Goal: Find specific page/section: Find specific page/section

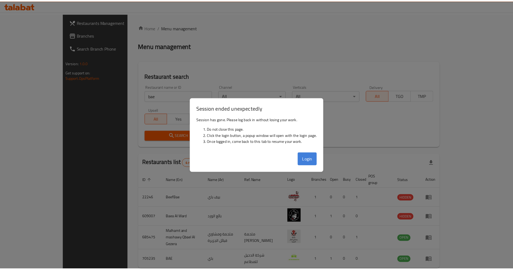
scroll to position [18, 0]
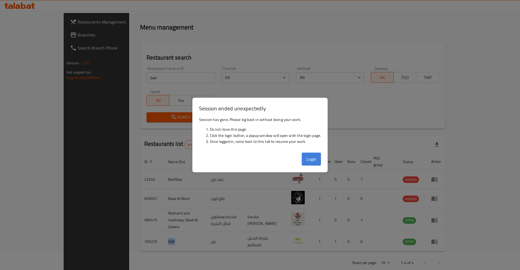
click at [309, 158] on button "Login" at bounding box center [311, 159] width 19 height 13
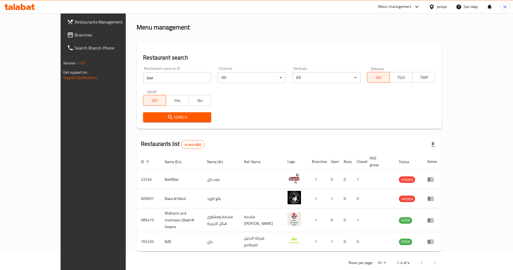
click at [146, 79] on input "bae" at bounding box center [177, 77] width 68 height 11
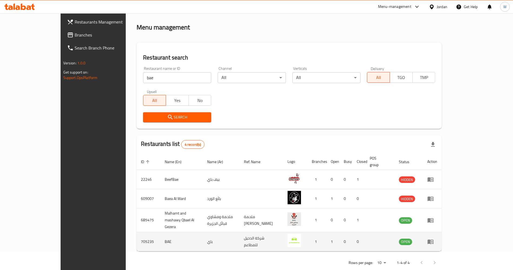
click at [160, 232] on td "BAE" at bounding box center [181, 241] width 42 height 19
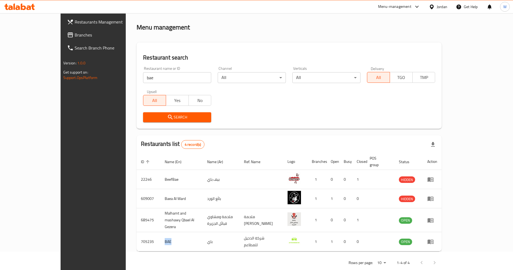
copy td "BAE"
click at [143, 76] on input "bae" at bounding box center [177, 77] width 68 height 11
paste input "Roll & Co"
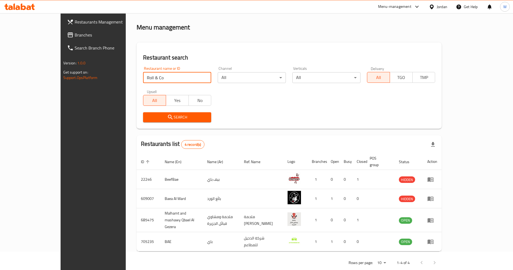
click button "Search" at bounding box center [177, 117] width 68 height 10
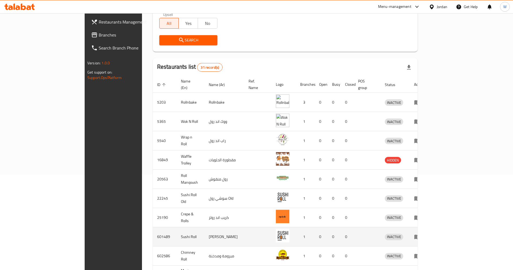
scroll to position [134, 0]
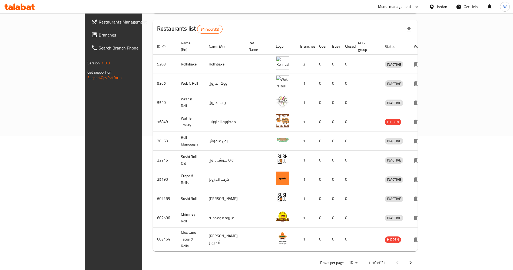
click at [414, 260] on icon "Next page" at bounding box center [411, 263] width 6 height 6
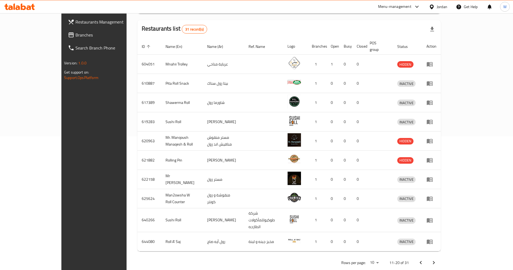
click at [437, 260] on icon "Next page" at bounding box center [434, 263] width 6 height 6
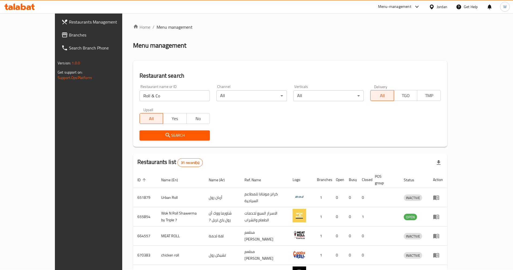
scroll to position [0, 0]
click at [140, 97] on input "Roll & Co" at bounding box center [175, 96] width 71 height 11
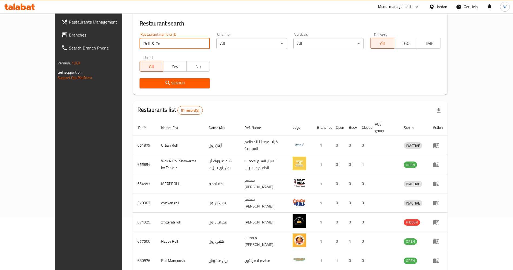
scroll to position [134, 0]
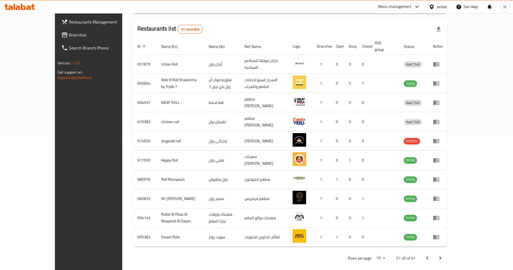
click at [431, 255] on icon "Previous page" at bounding box center [427, 258] width 6 height 6
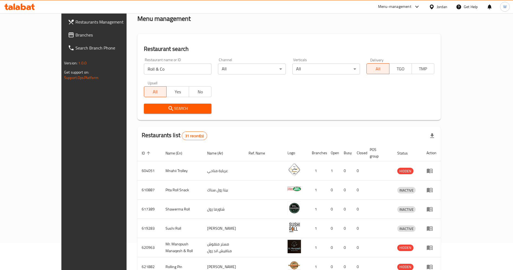
scroll to position [0, 0]
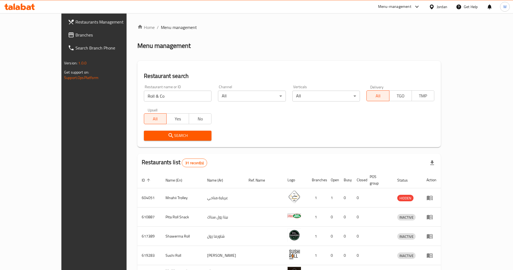
click at [165, 90] on div "Restaurant name or ID Roll & Co Restaurant name or ID" at bounding box center [178, 93] width 68 height 17
click at [166, 93] on input "Roll & Co" at bounding box center [178, 96] width 68 height 11
click at [162, 95] on input "Roll & Co" at bounding box center [178, 96] width 68 height 11
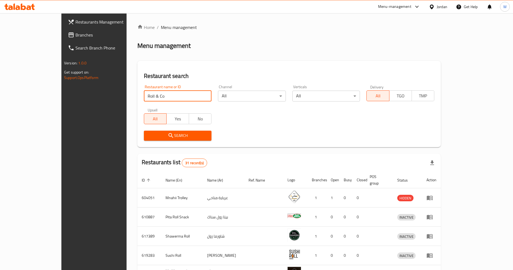
click at [154, 91] on input "Roll & Co" at bounding box center [178, 96] width 68 height 11
type input "h"
click button "Search" at bounding box center [178, 136] width 68 height 10
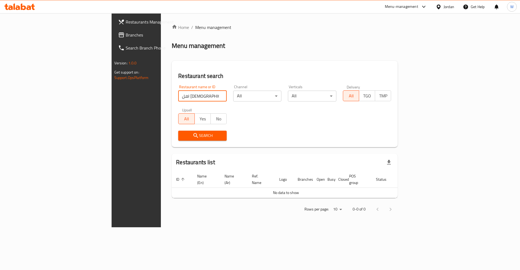
click at [178, 94] on input "اهل [DEMOGRAPHIC_DATA]" at bounding box center [202, 96] width 48 height 11
click at [178, 98] on input "اهل [DEMOGRAPHIC_DATA]" at bounding box center [202, 96] width 48 height 11
click at [178, 95] on input "اهل [DEMOGRAPHIC_DATA]" at bounding box center [202, 96] width 48 height 11
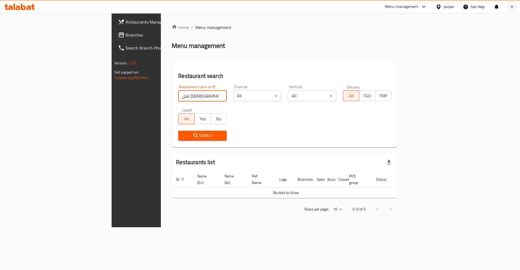
click at [178, 95] on input "اهل [DEMOGRAPHIC_DATA]" at bounding box center [202, 96] width 48 height 11
paste input "هل النشامى للمناسف"
type input "أهل [DEMOGRAPHIC_DATA] للمناسف"
click button "Search" at bounding box center [202, 136] width 48 height 10
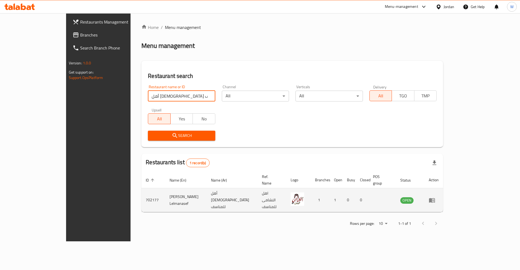
click at [435, 198] on icon "enhanced table" at bounding box center [432, 200] width 6 height 5
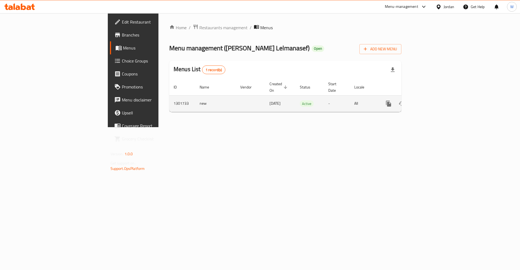
click at [434, 101] on link "enhanced table" at bounding box center [427, 103] width 13 height 13
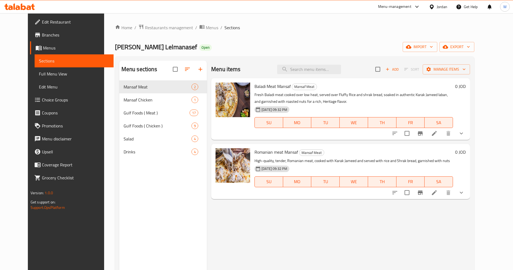
click at [357, 219] on div "Menu items Add Sort Manage items Baladi Meat Mansaf Mansaf Meat Fresh Baladi me…" at bounding box center [338, 196] width 263 height 270
click at [42, 35] on span "Branches" at bounding box center [75, 35] width 67 height 6
